Goal: Task Accomplishment & Management: Use online tool/utility

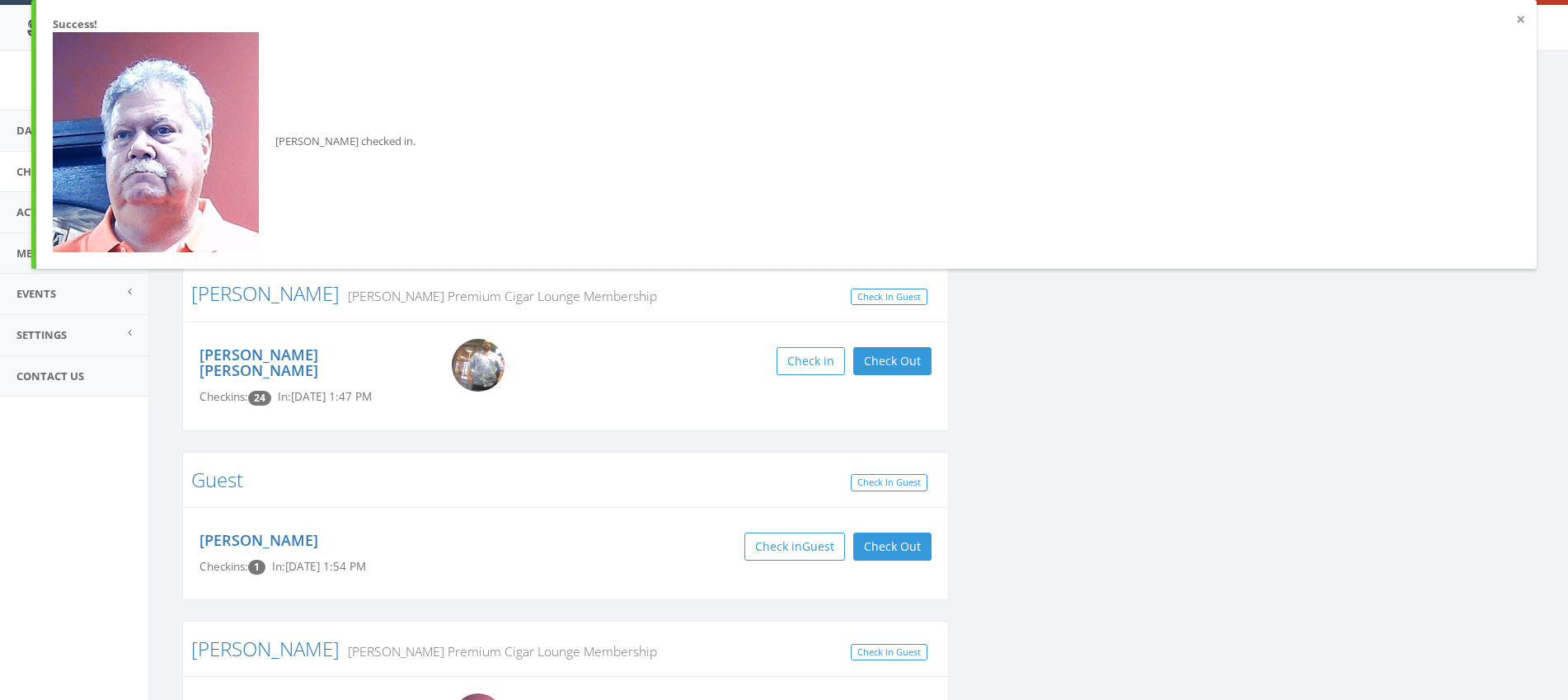
click at [1517, 23] on button "×" at bounding box center [1520, 20] width 9 height 17
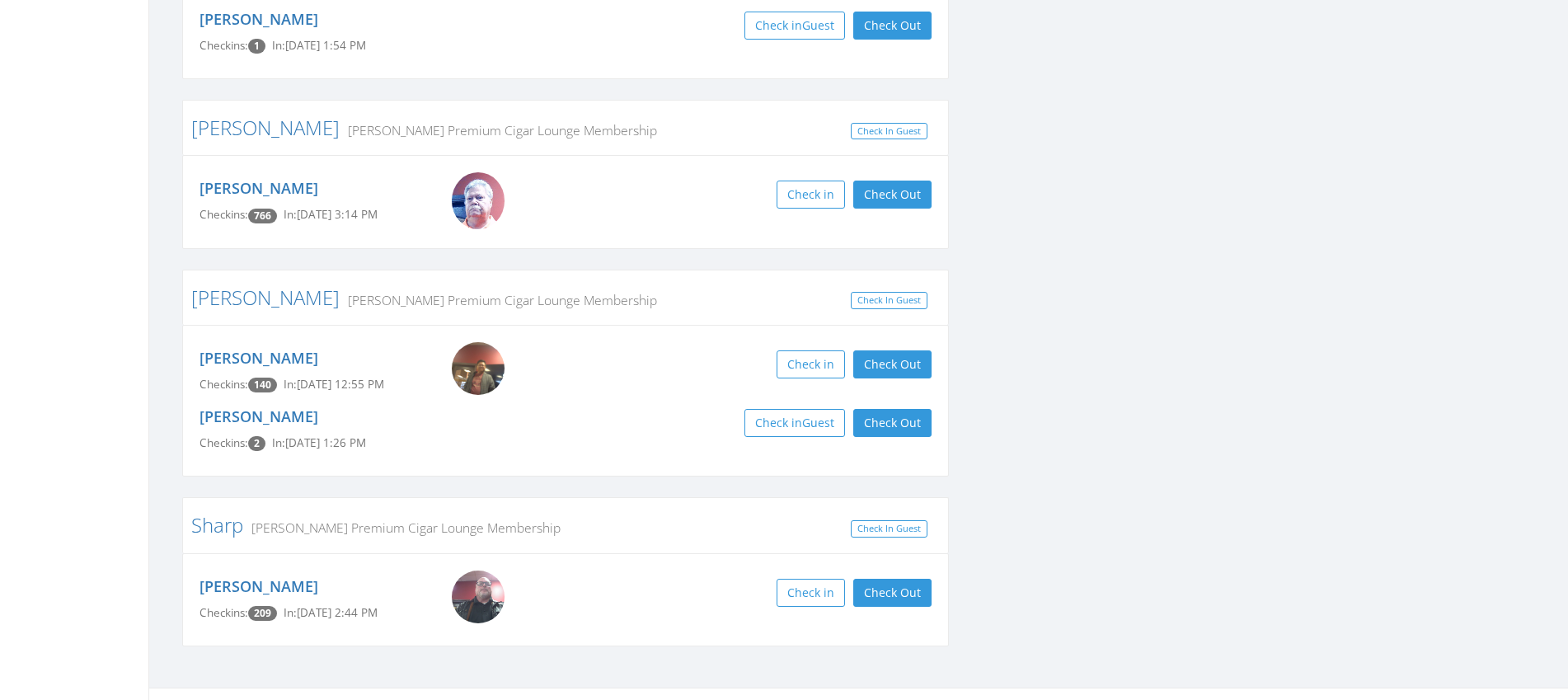
scroll to position [525, 0]
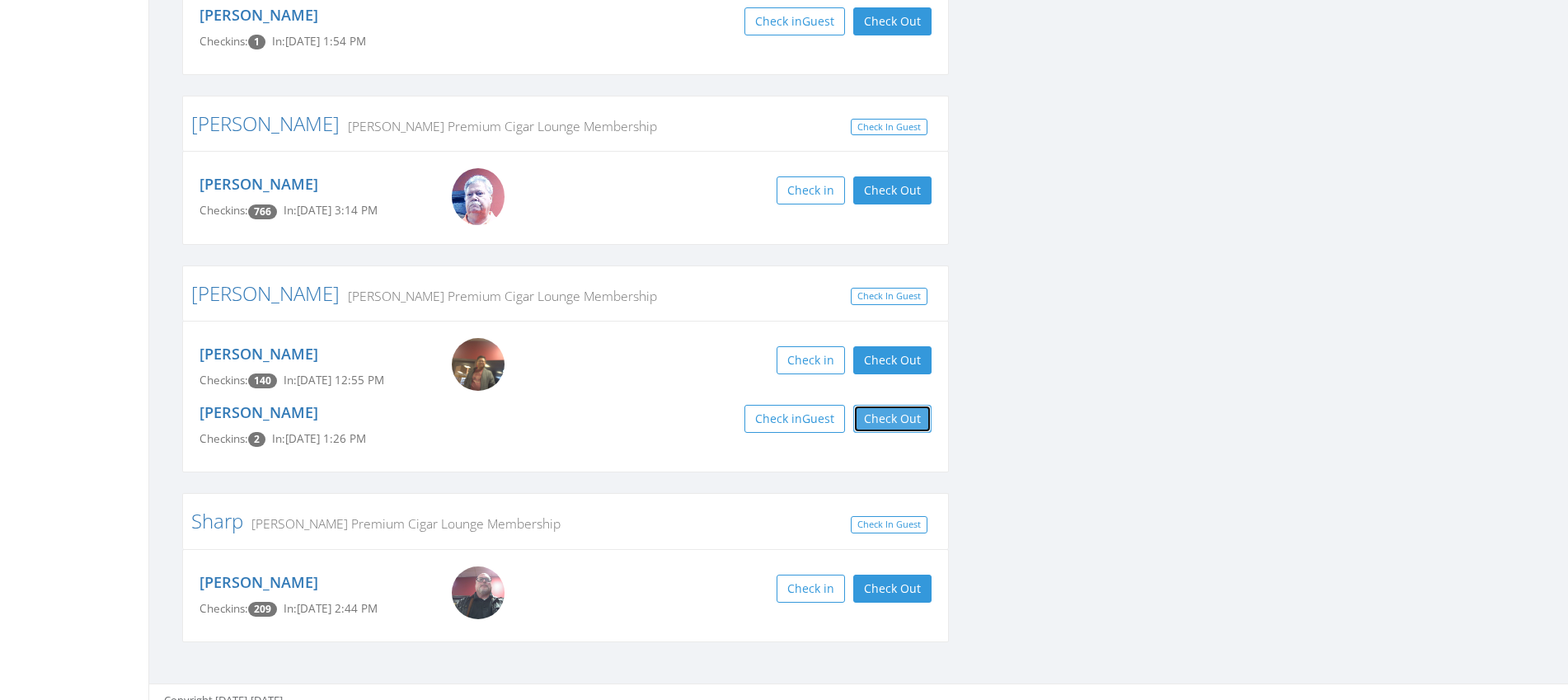
click at [883, 405] on button "Check Out" at bounding box center [891, 419] width 78 height 28
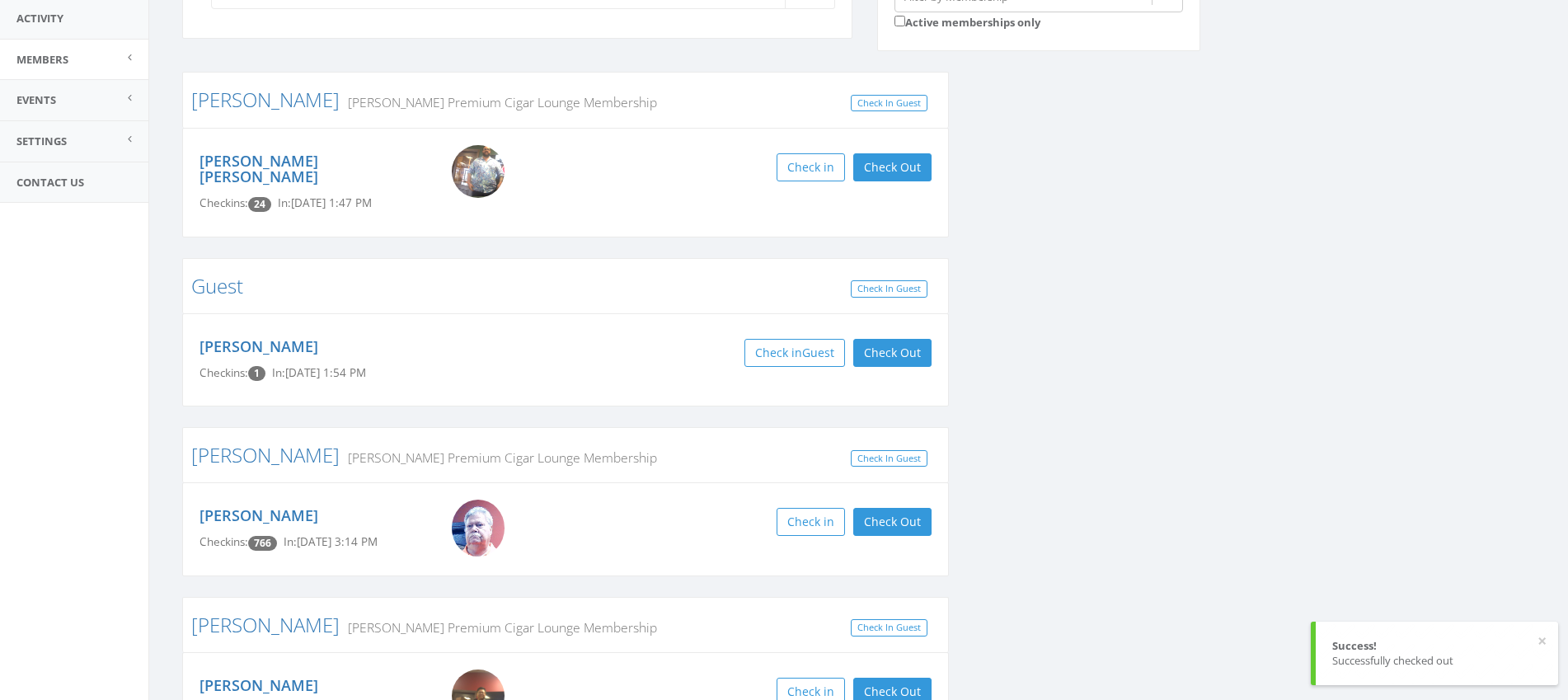
scroll to position [0, 0]
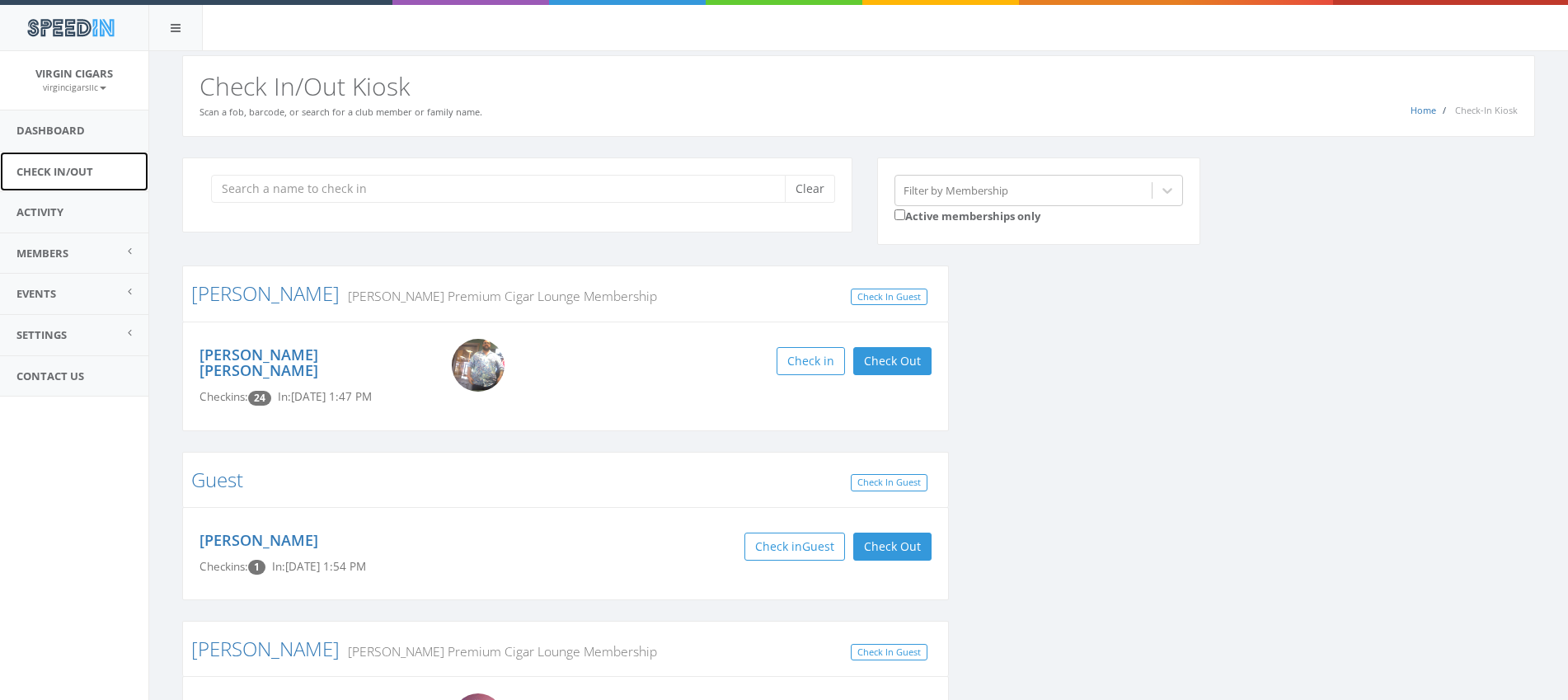
click at [70, 167] on link "Check In/Out" at bounding box center [74, 172] width 148 height 40
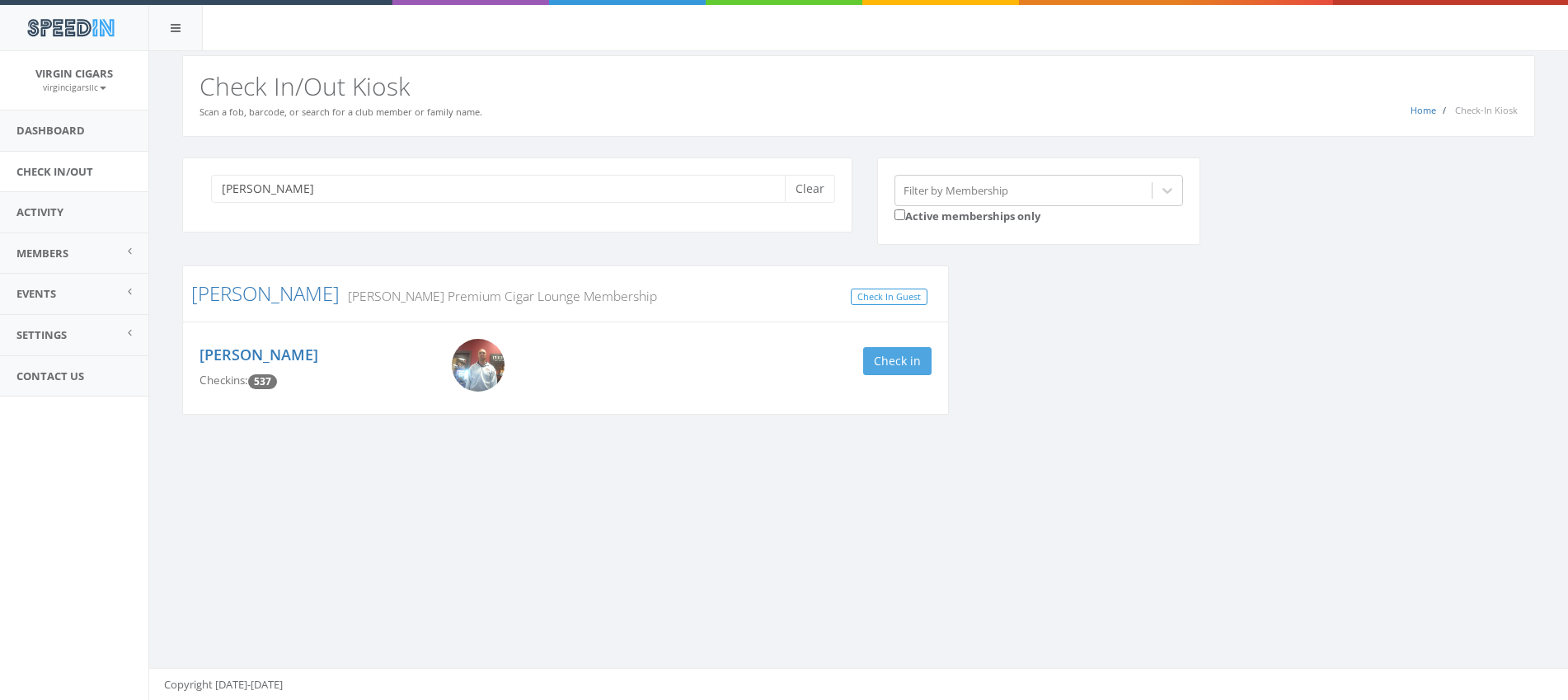
type input "justin"
click at [886, 369] on button "Check in" at bounding box center [896, 361] width 68 height 28
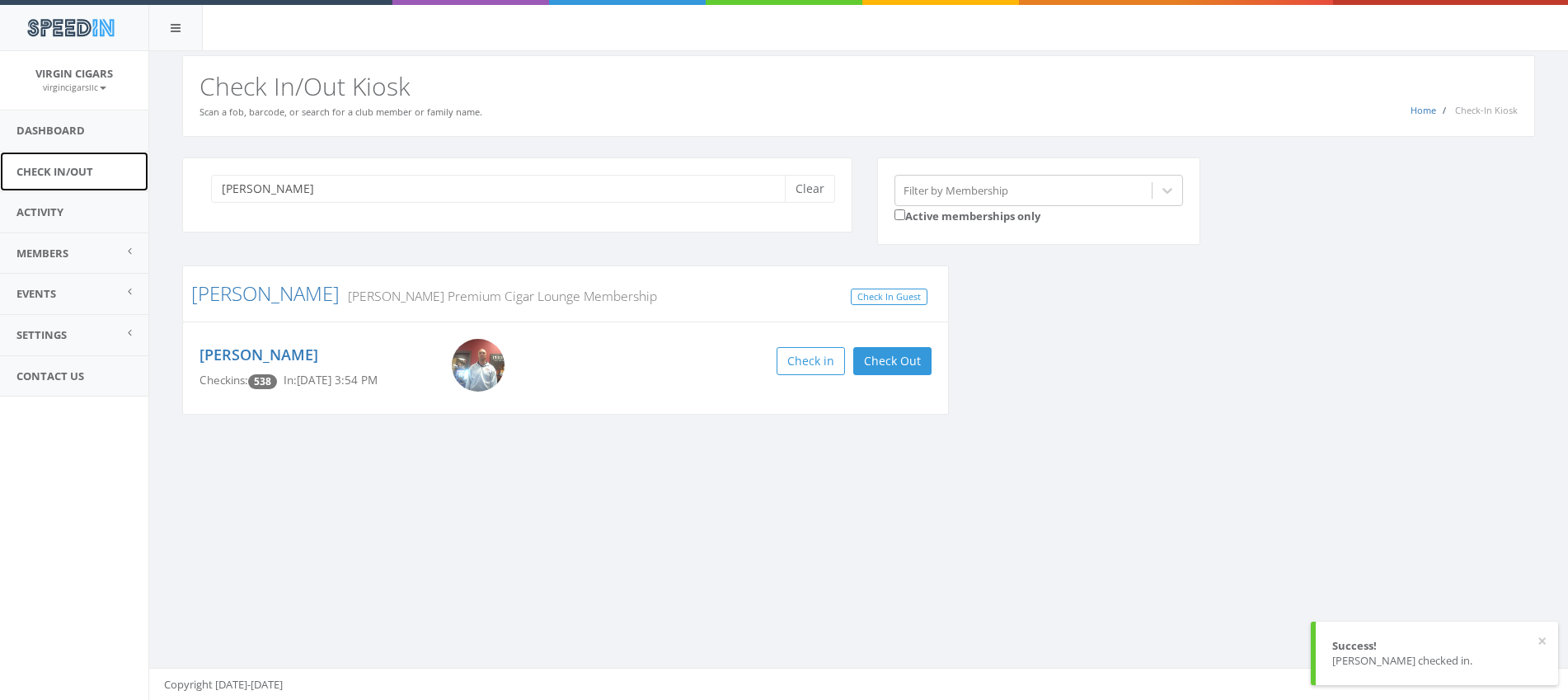
click at [73, 169] on link "Check In/Out" at bounding box center [74, 172] width 148 height 40
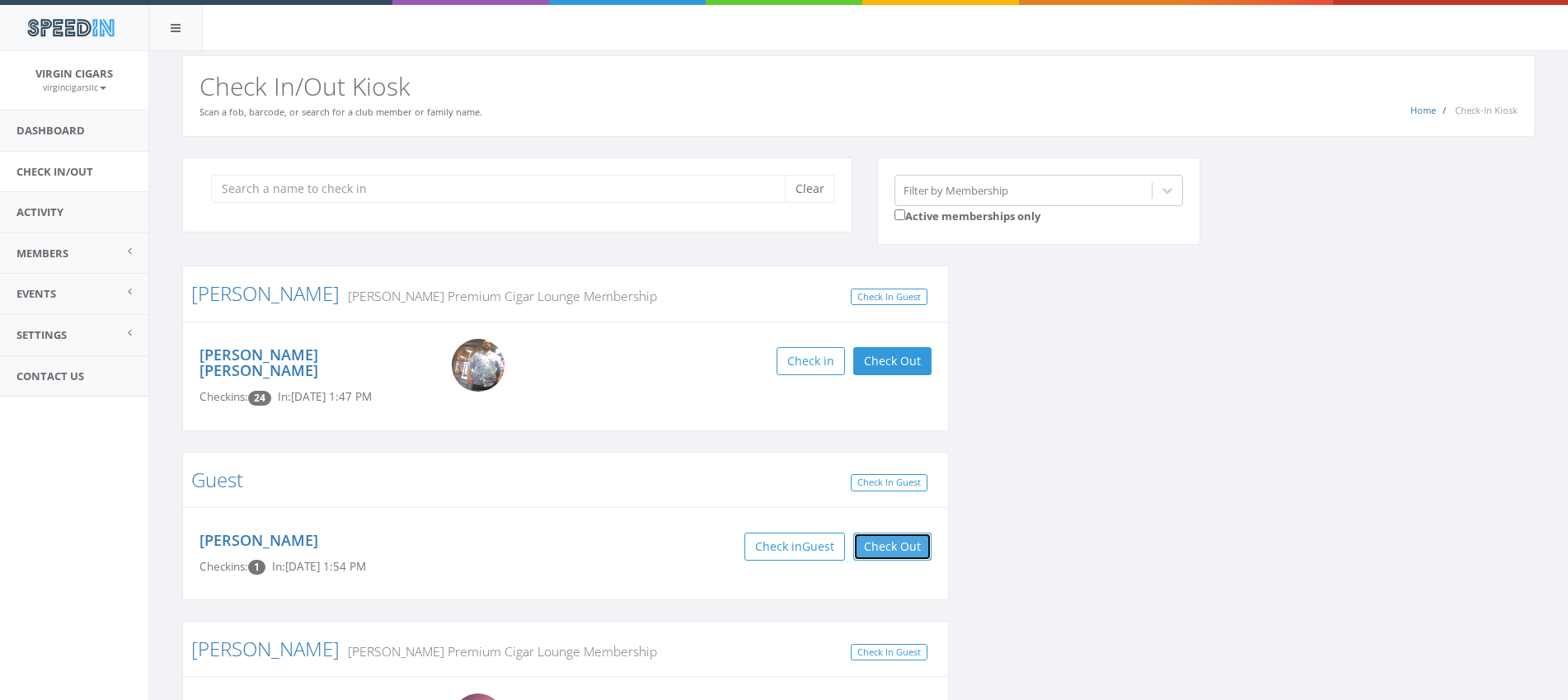
click at [905, 533] on button "Check Out" at bounding box center [891, 547] width 78 height 28
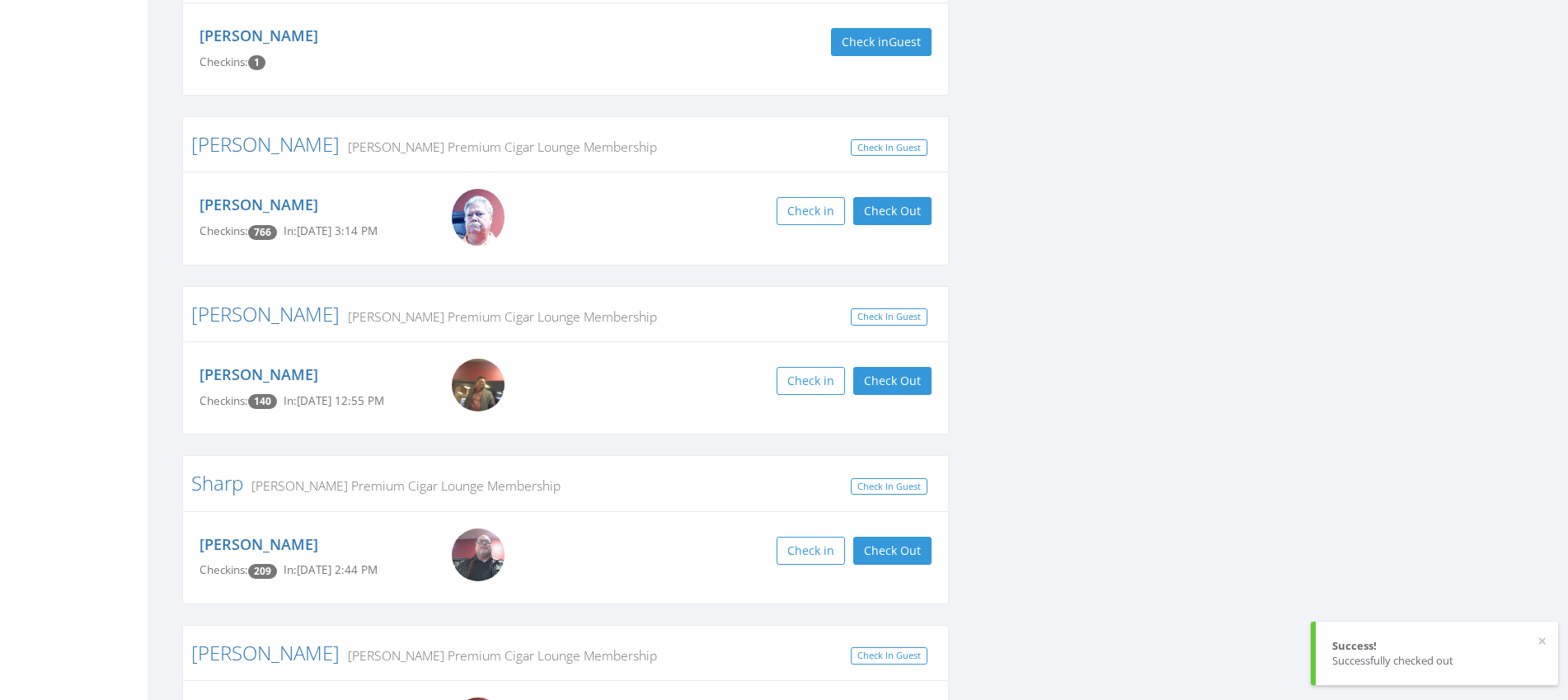
scroll to position [508, 0]
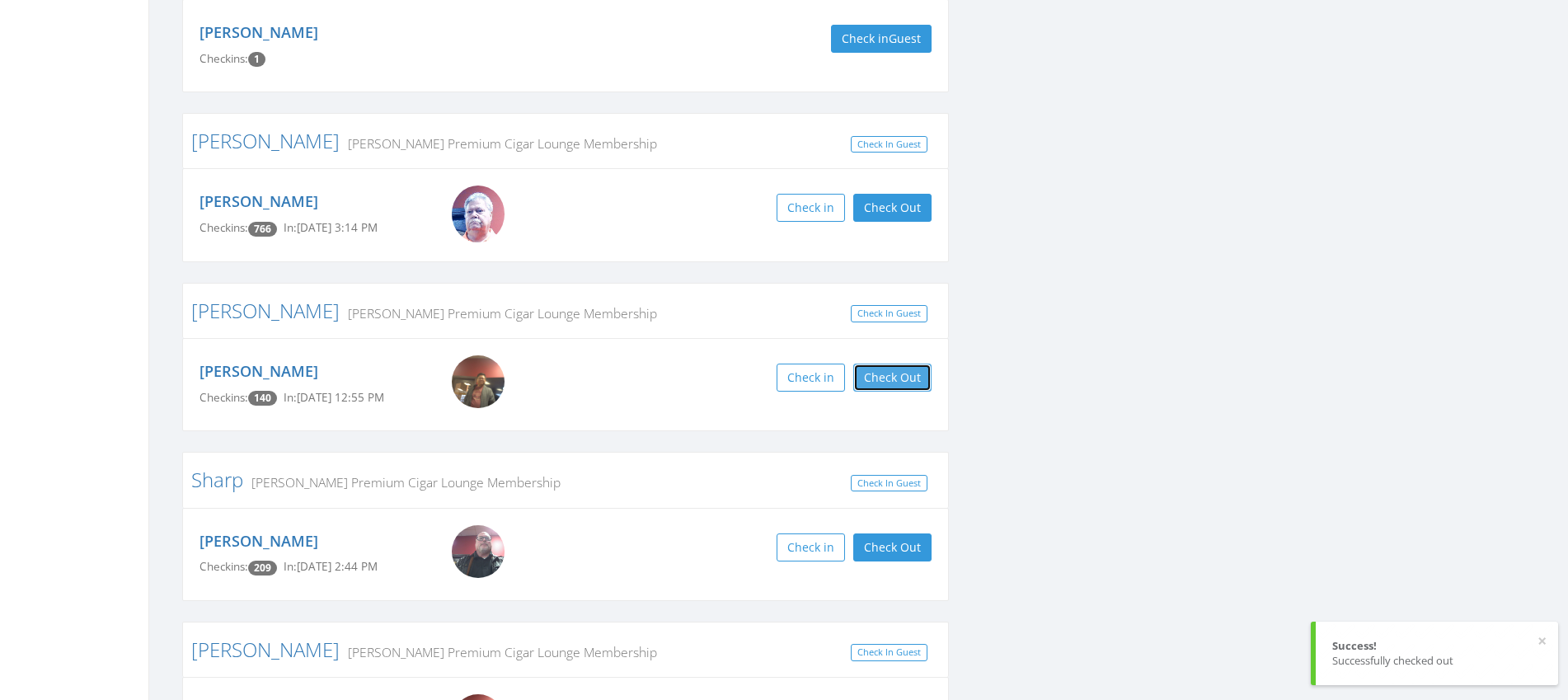
click at [867, 364] on button "Check Out" at bounding box center [891, 377] width 78 height 28
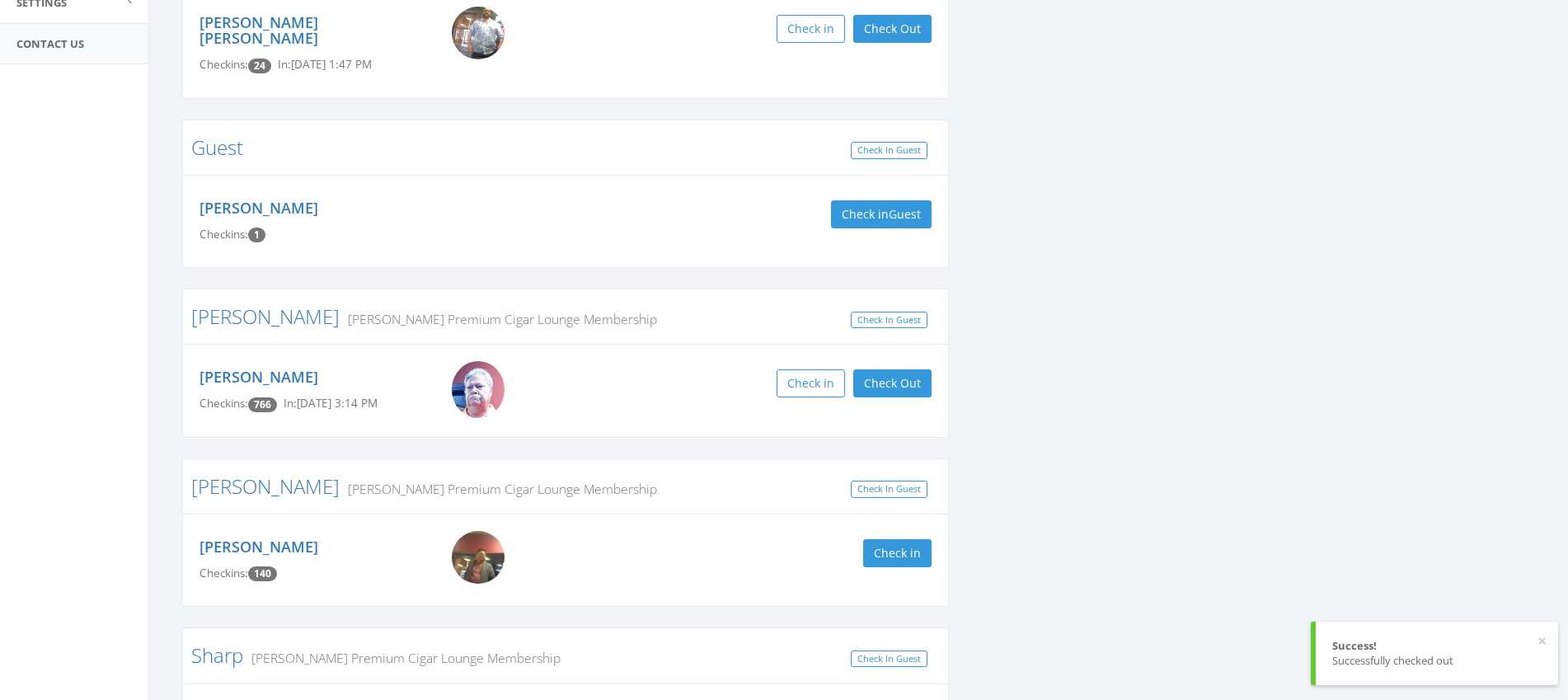
scroll to position [0, 0]
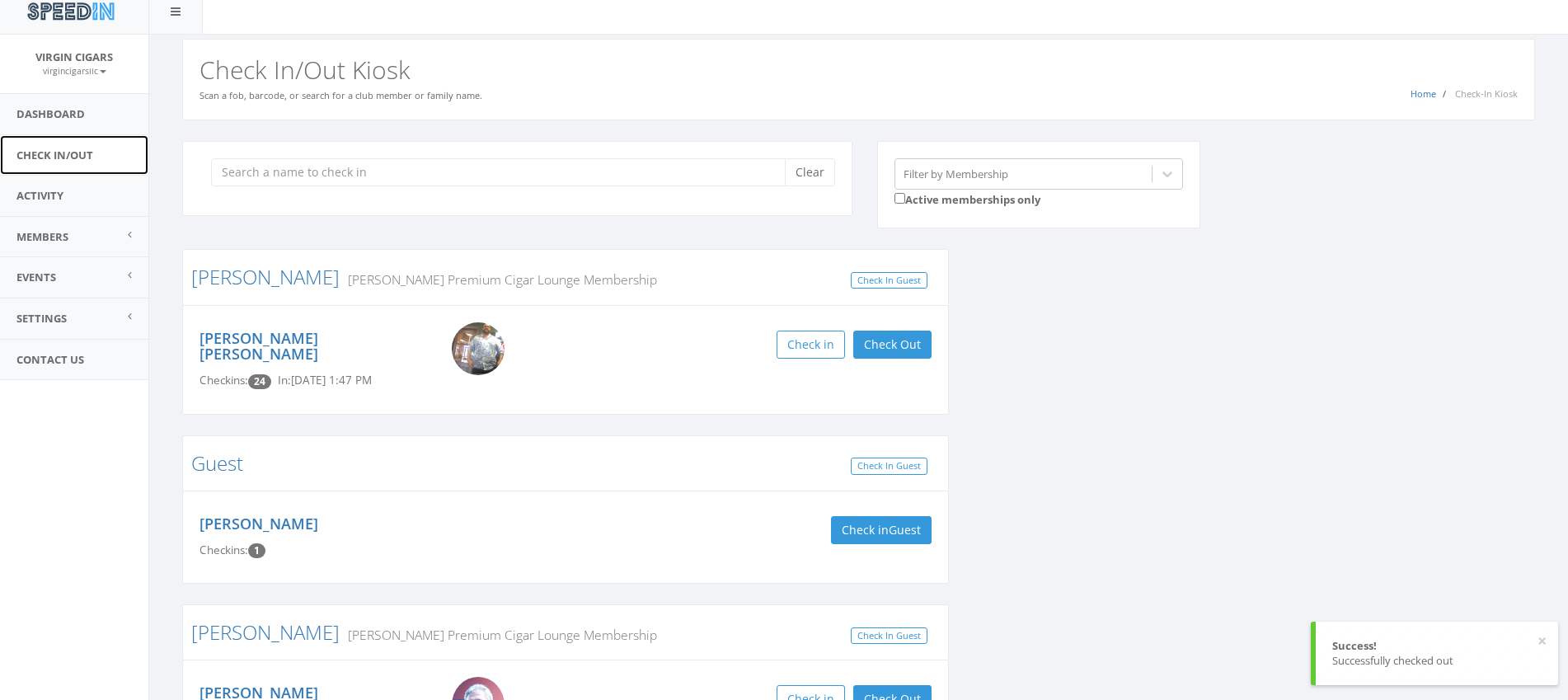
click at [34, 174] on link "Check In/Out" at bounding box center [74, 155] width 148 height 40
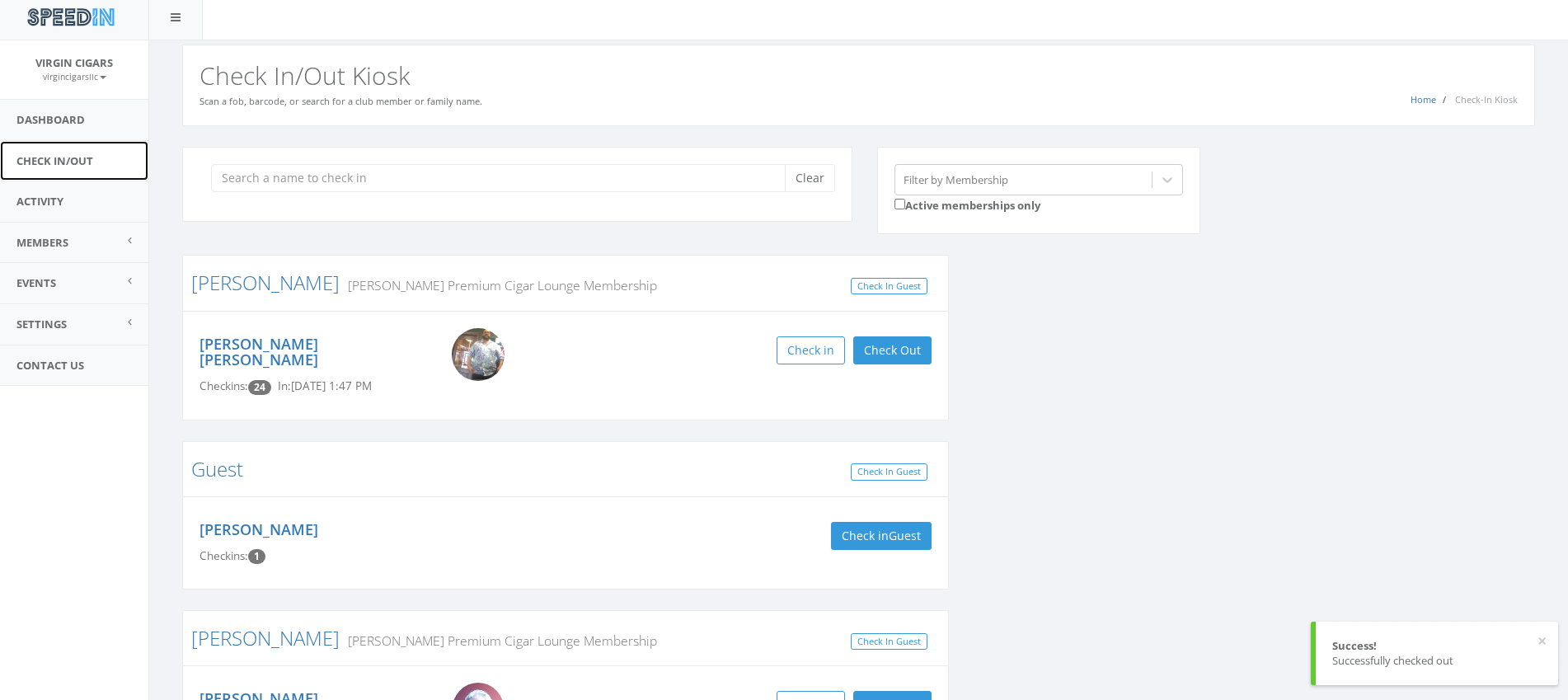
scroll to position [5, 0]
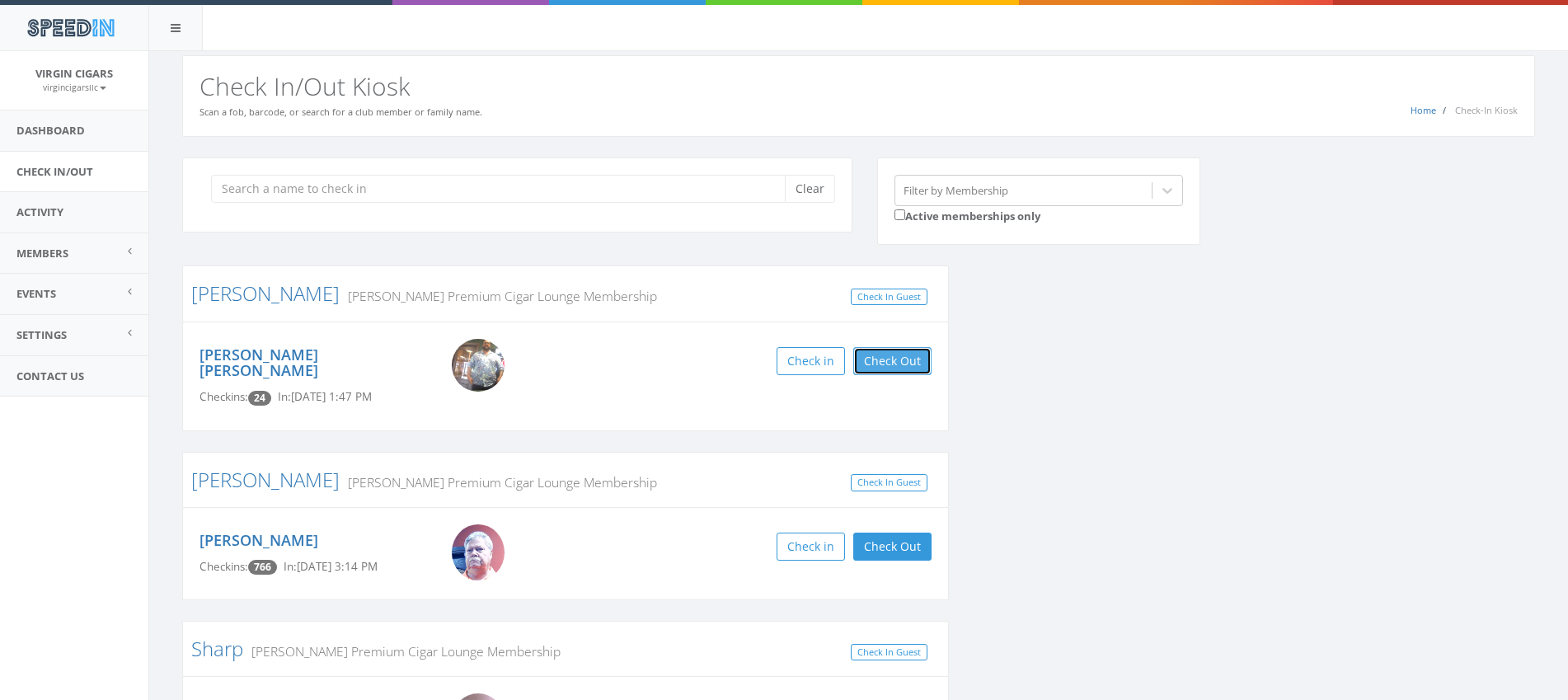
click at [902, 355] on button "Check Out" at bounding box center [891, 361] width 78 height 28
click at [897, 368] on button "Check in" at bounding box center [896, 361] width 68 height 28
click at [907, 368] on button "Check Out" at bounding box center [891, 361] width 78 height 28
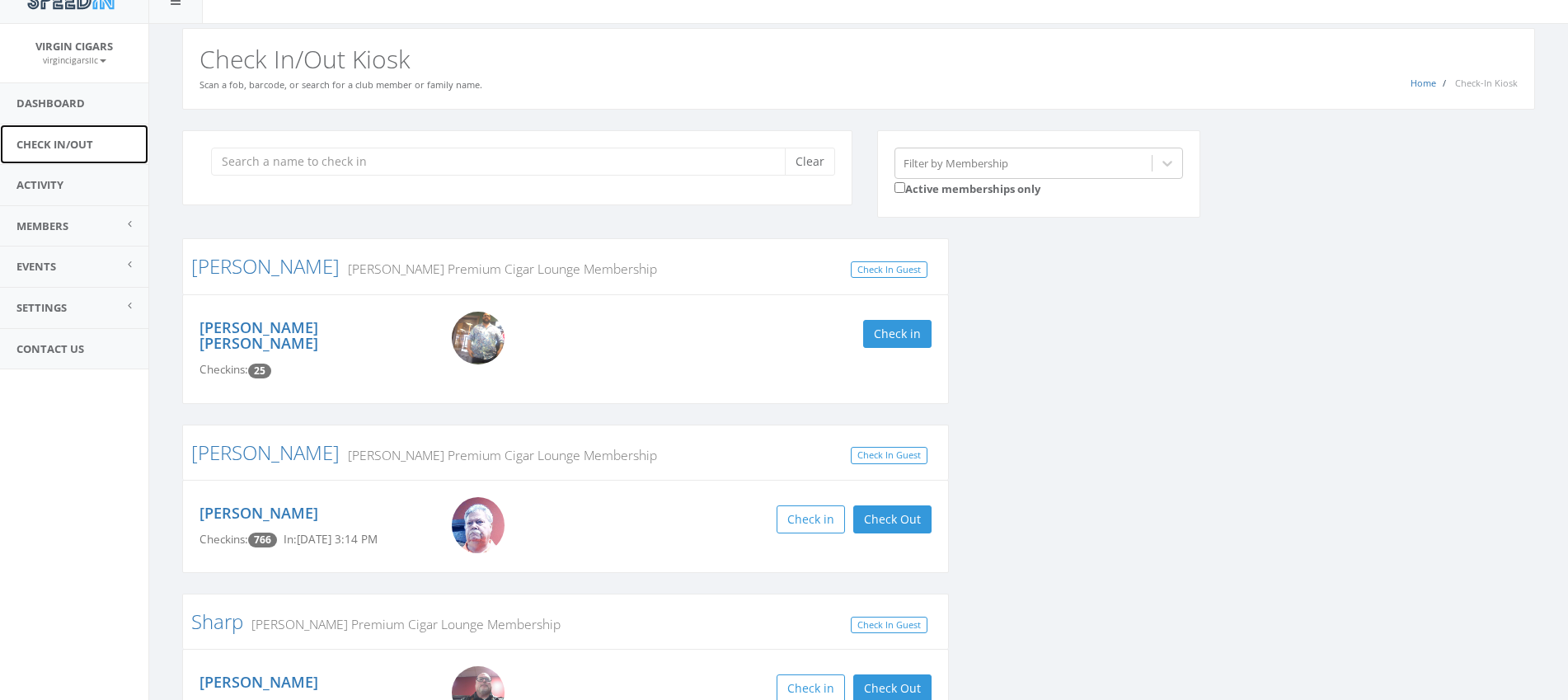
scroll to position [34, 0]
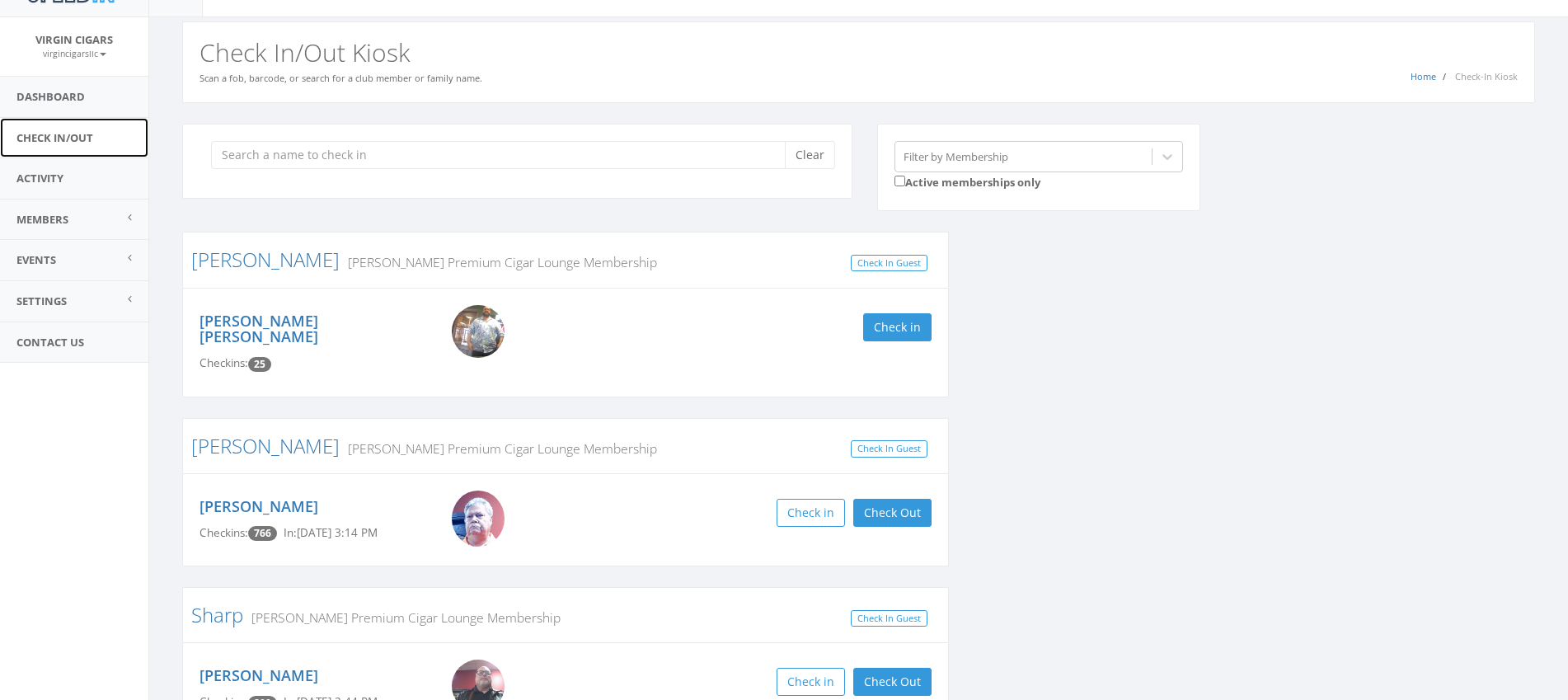
click at [35, 134] on link "Check In/Out" at bounding box center [74, 137] width 148 height 40
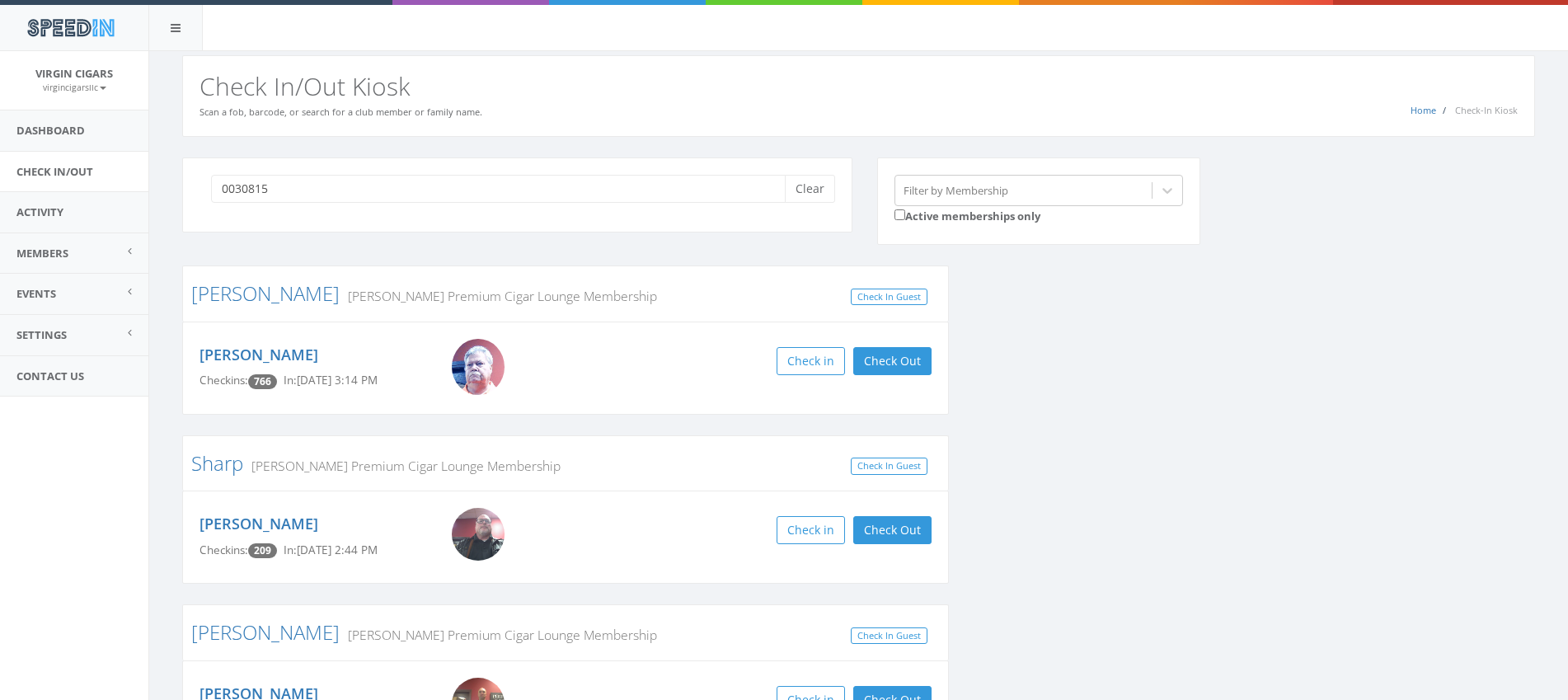
type input "00308159"
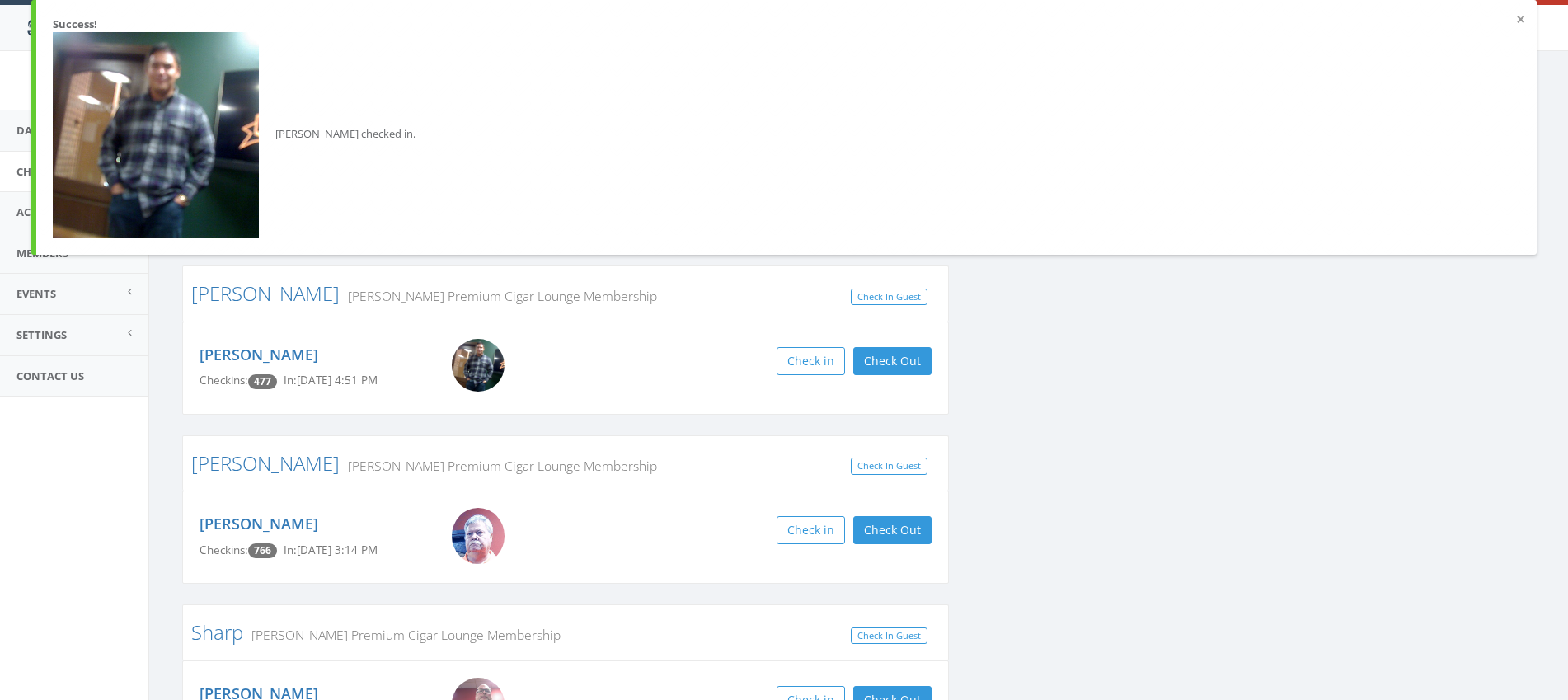
click at [1523, 19] on button "×" at bounding box center [1520, 20] width 9 height 17
